Goal: Task Accomplishment & Management: Complete application form

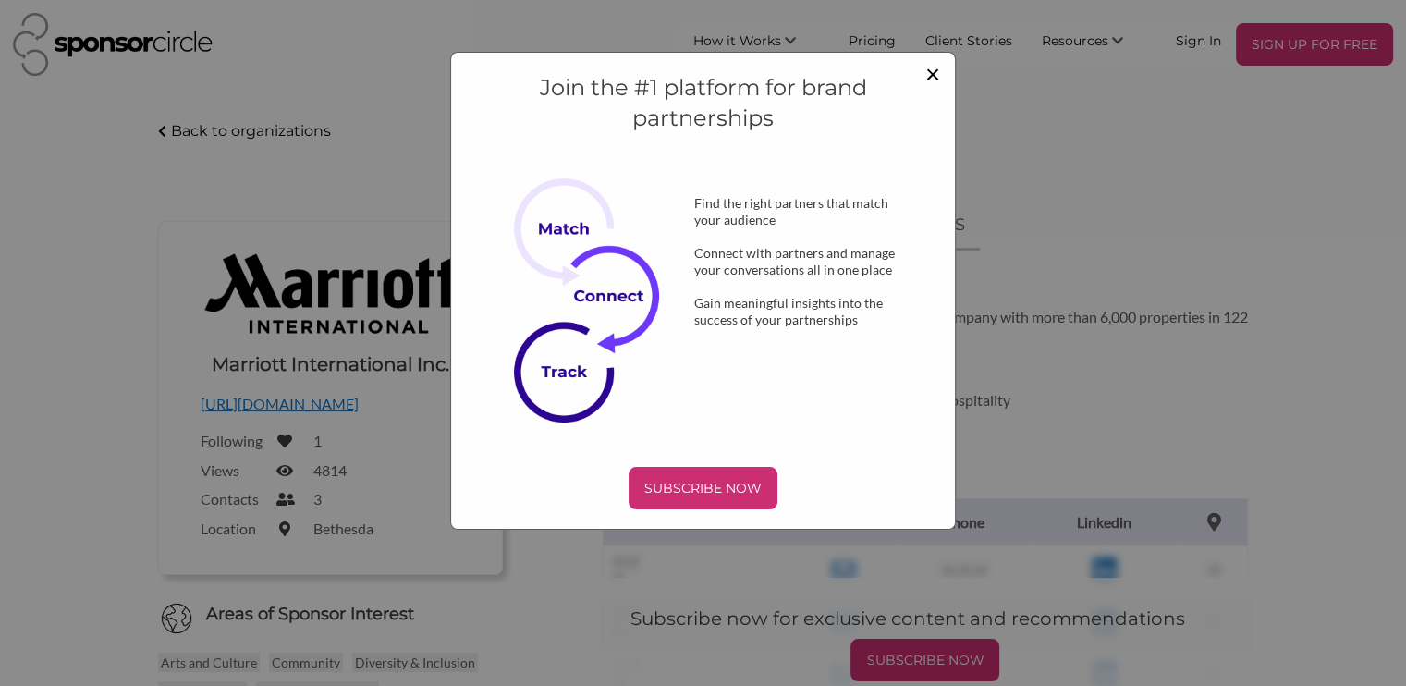
click at [939, 69] on span "×" at bounding box center [932, 72] width 15 height 31
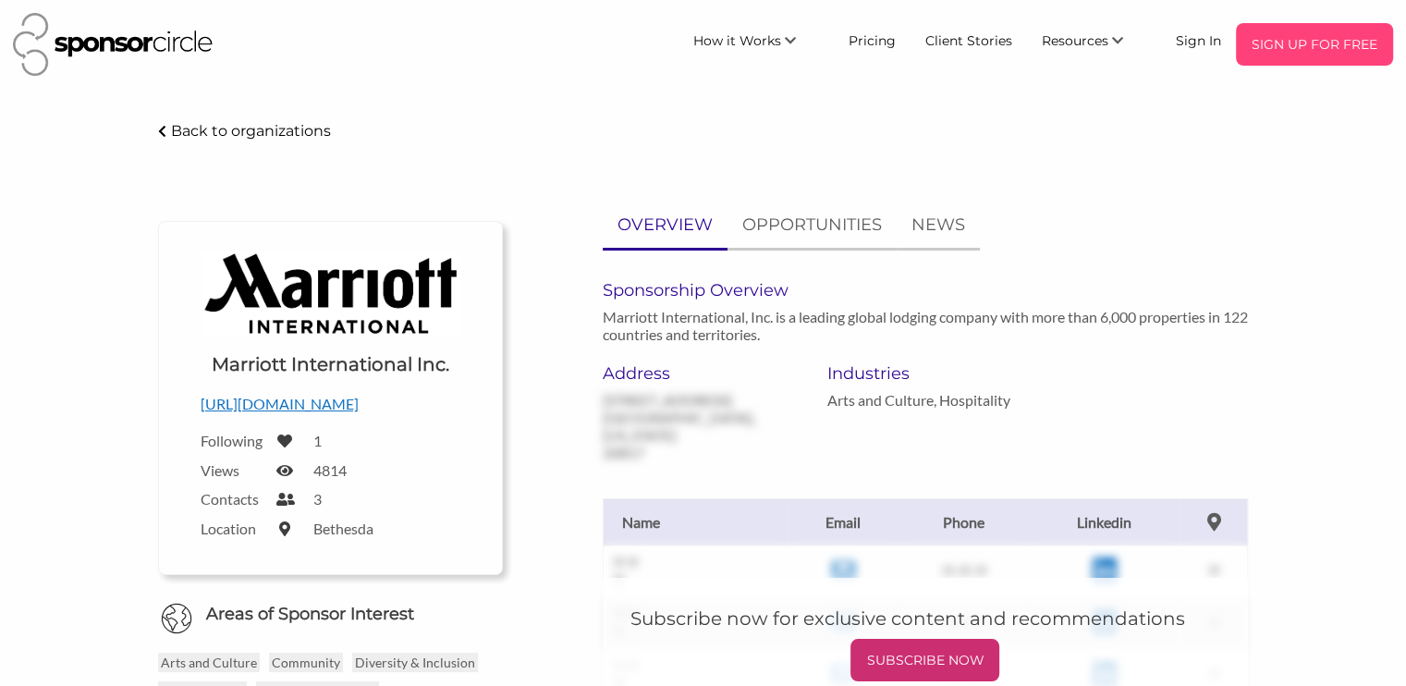
click at [1314, 54] on p "SIGN UP FOR FREE" at bounding box center [1314, 45] width 142 height 28
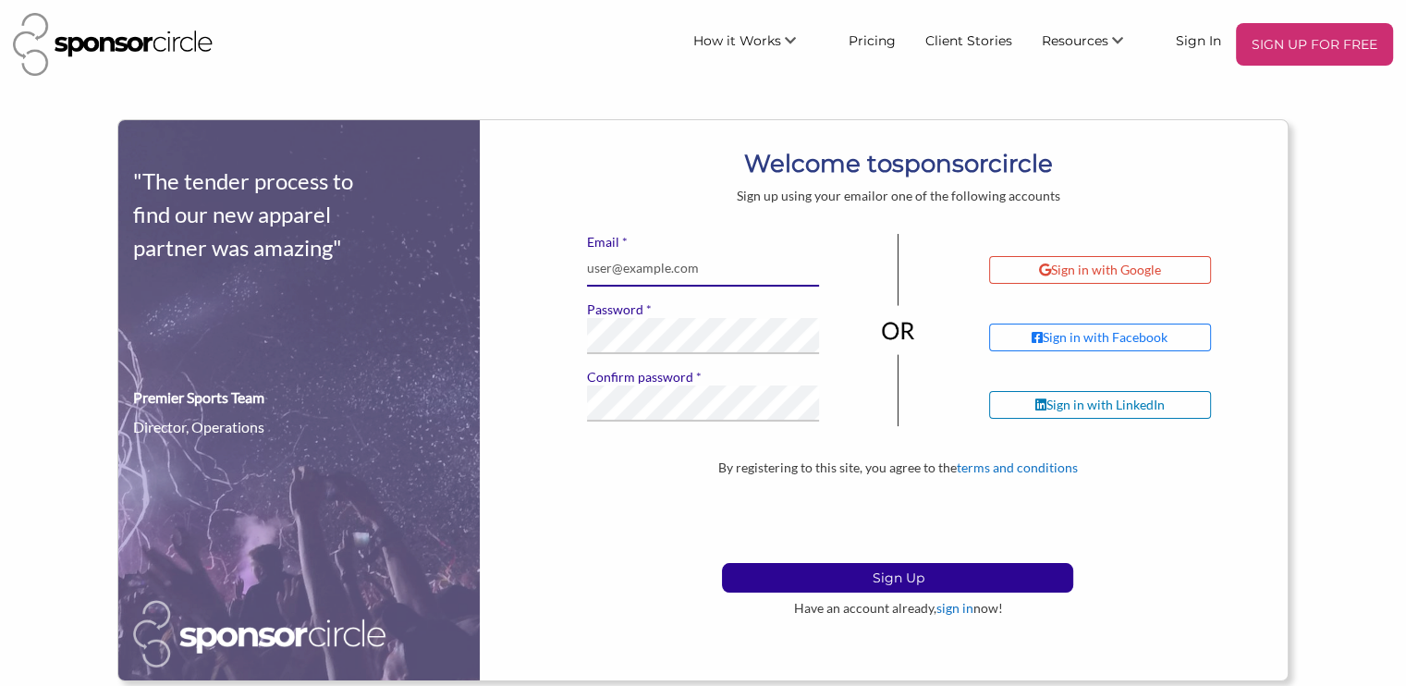
click at [723, 271] on input "* Email" at bounding box center [703, 269] width 232 height 36
type input "markmmalick5@gmail.com"
click at [674, 399] on div "* Email markmmalick5@gmail.com * Password * Confirm password If you see this, l…" at bounding box center [703, 335] width 260 height 203
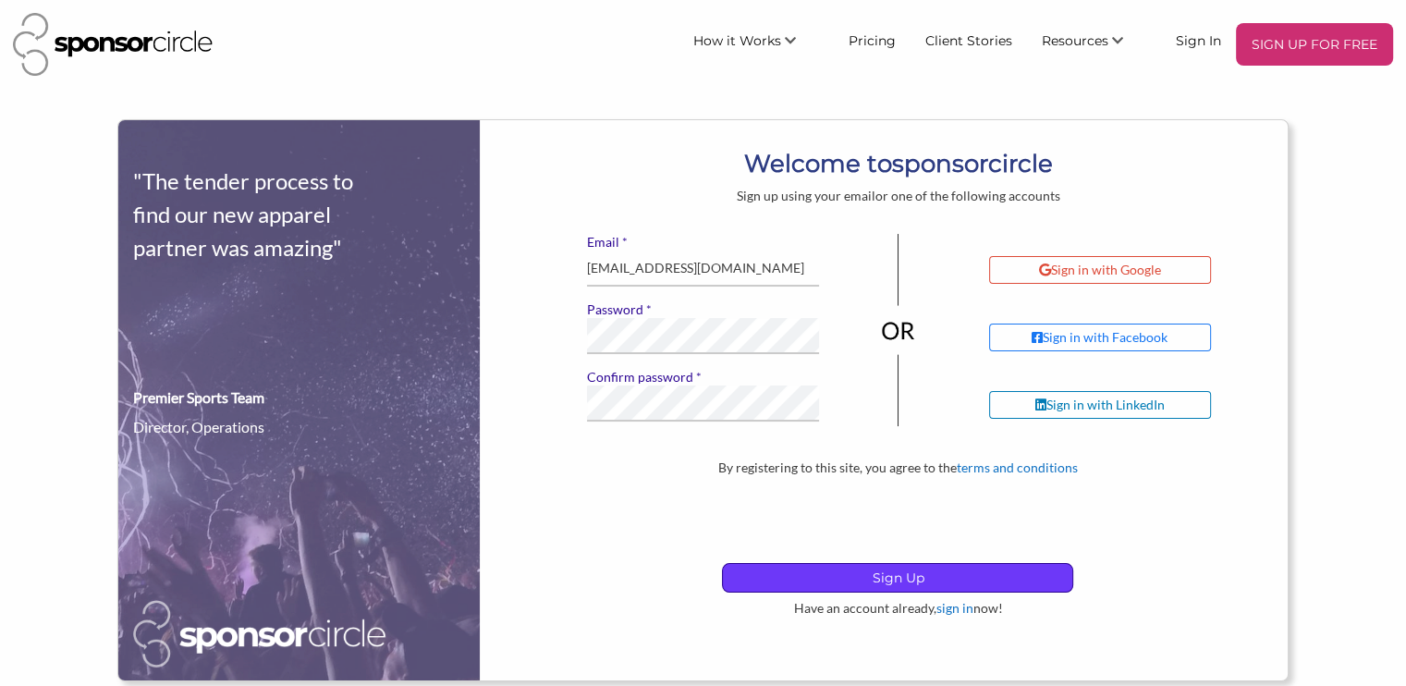
click at [893, 579] on p "Sign Up" at bounding box center [897, 578] width 349 height 28
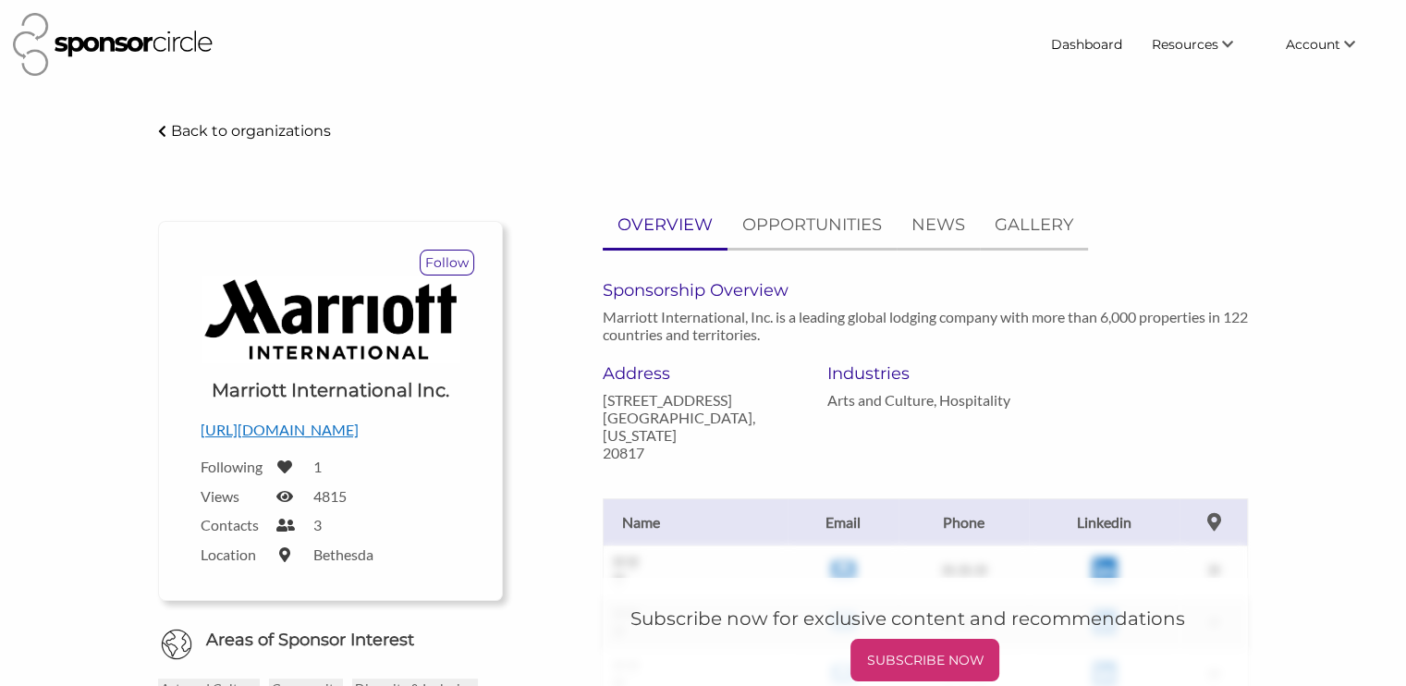
scroll to position [599, 0]
